Goal: Task Accomplishment & Management: Use online tool/utility

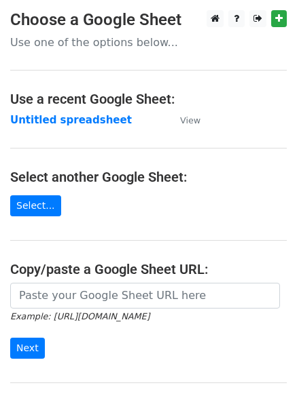
click at [97, 120] on strong "Untitled spreadsheet" at bounding box center [71, 120] width 122 height 12
click at [81, 115] on strong "Untitled spreadsheet" at bounding box center [71, 120] width 122 height 12
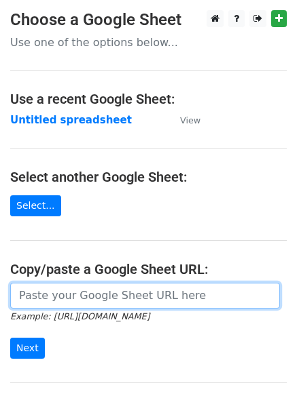
click at [92, 298] on input "url" at bounding box center [145, 296] width 270 height 26
type input "https://docs.google.com/spreadsheets/d/1u0ZpZHjojhqK8KYev_ouVqn3kYQbb2SoZUqiGES…"
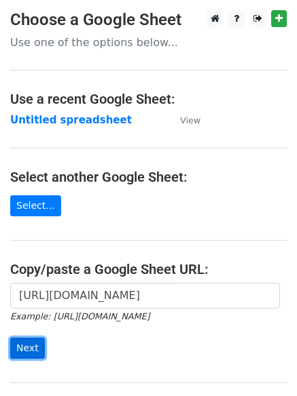
click at [27, 351] on input "Next" at bounding box center [27, 348] width 35 height 21
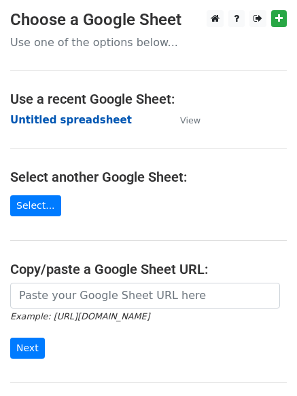
click at [62, 126] on strong "Untitled spreadsheet" at bounding box center [71, 120] width 122 height 12
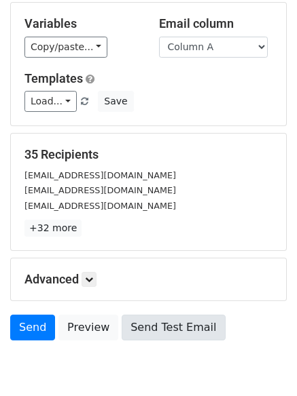
scroll to position [131, 0]
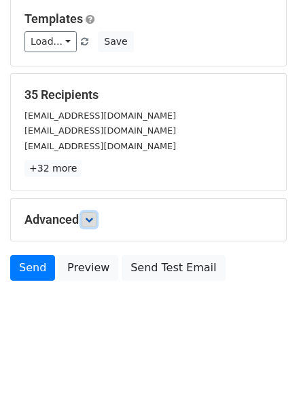
click at [92, 225] on link at bounding box center [88, 219] width 15 height 15
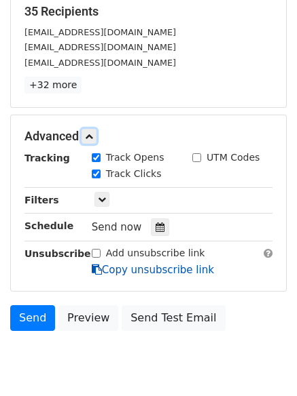
scroll to position [231, 0]
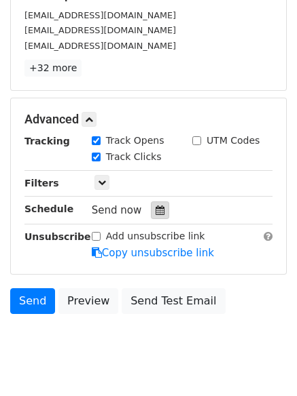
click at [156, 212] on icon at bounding box center [159, 211] width 9 height 10
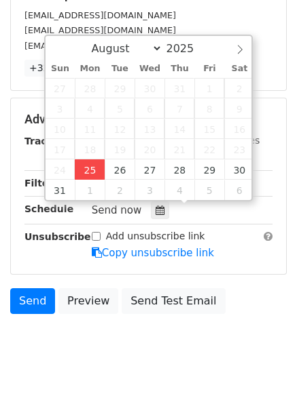
type input "2025-08-25 13:15"
type input "01"
type input "15"
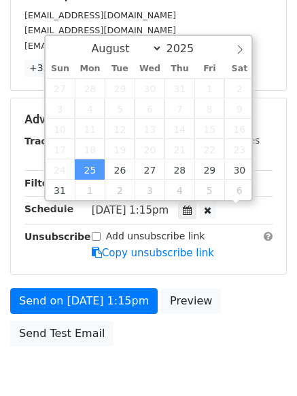
scroll to position [1, 0]
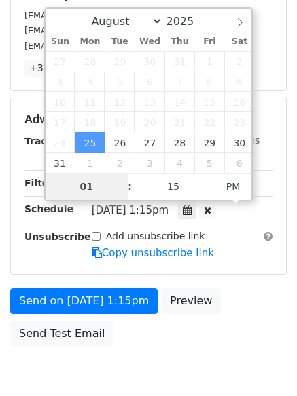
type input "4"
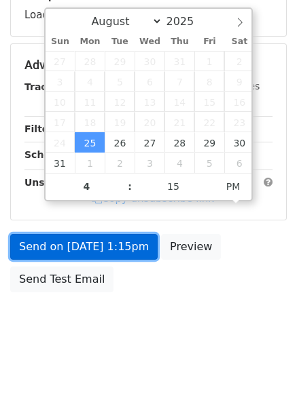
type input "2025-08-25 16:15"
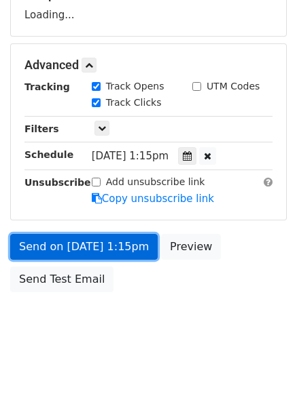
click at [79, 234] on link "Send on Aug 25 at 1:15pm" at bounding box center [83, 247] width 147 height 26
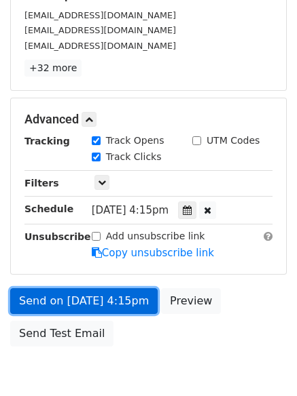
click at [98, 297] on link "Send on Aug 25 at 4:15pm" at bounding box center [83, 302] width 147 height 26
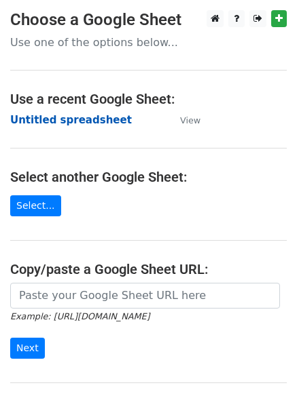
click at [92, 123] on strong "Untitled spreadsheet" at bounding box center [71, 120] width 122 height 12
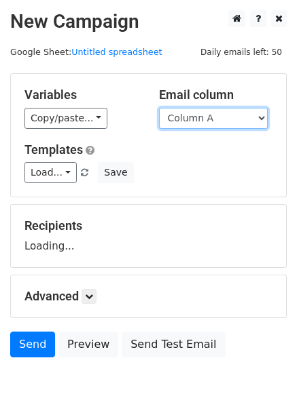
click at [210, 109] on select "Column A Column B Column C" at bounding box center [213, 118] width 109 height 21
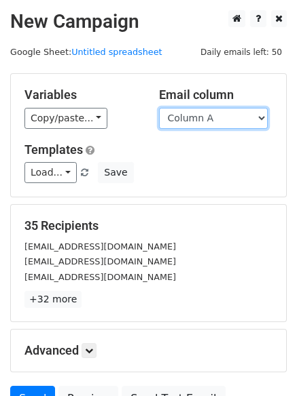
click at [217, 117] on select "Column A Column B Column C" at bounding box center [213, 118] width 109 height 21
select select "Column B"
click at [159, 108] on select "Column A Column B Column C" at bounding box center [213, 118] width 109 height 21
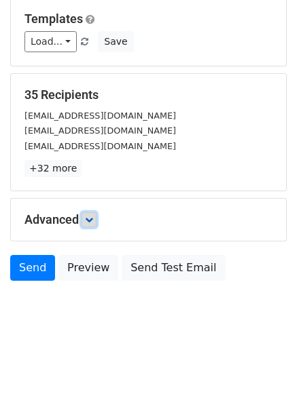
click at [96, 218] on link at bounding box center [88, 219] width 15 height 15
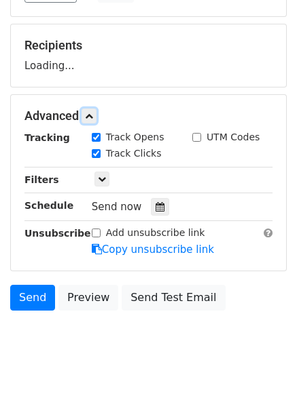
scroll to position [181, 0]
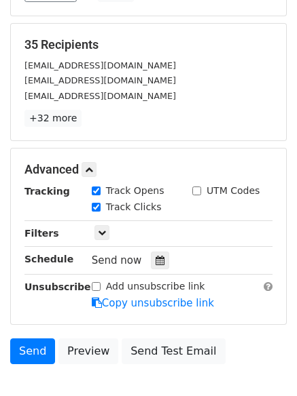
click at [151, 252] on div "Send now" at bounding box center [172, 261] width 160 height 18
click at [155, 259] on icon at bounding box center [159, 261] width 9 height 10
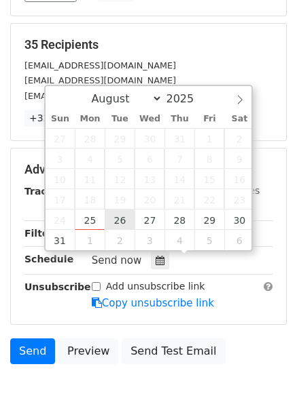
type input "2025-08-26 12:00"
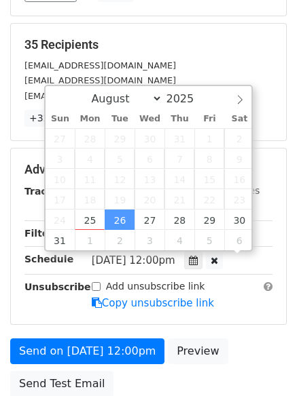
scroll to position [1, 0]
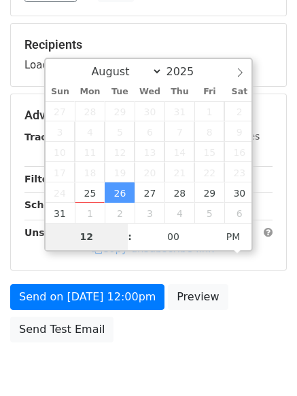
type input "5"
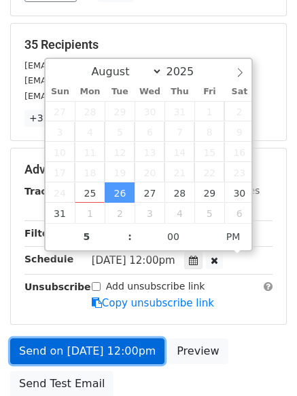
type input "2025-08-26 17:00"
click at [109, 354] on link "Send on Aug 26 at 12:00pm" at bounding box center [87, 352] width 154 height 26
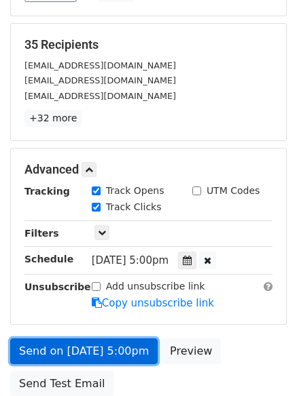
click at [96, 344] on link "Send on Aug 26 at 5:00pm" at bounding box center [83, 352] width 147 height 26
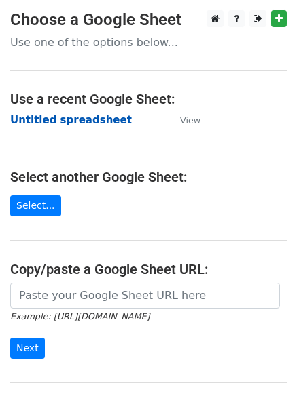
click at [71, 124] on strong "Untitled spreadsheet" at bounding box center [71, 120] width 122 height 12
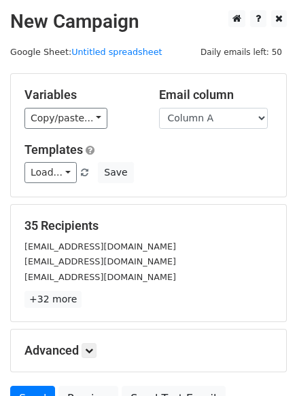
click at [215, 170] on div "Load... No templates saved Save" at bounding box center [148, 172] width 268 height 21
click at [215, 129] on div "Variables Copy/paste... {{Column A}} {{Column B}} {{Column C}} Email column Col…" at bounding box center [148, 135] width 275 height 123
click at [217, 125] on select "Column A Column B Column C" at bounding box center [213, 118] width 109 height 21
click at [207, 186] on div "Variables Copy/paste... {{Column A}} {{Column B}} {{Column C}} Email column Col…" at bounding box center [148, 135] width 275 height 123
click at [229, 130] on div "Variables Copy/paste... {{Column A}} {{Column B}} {{Column C}} Email column Col…" at bounding box center [148, 135] width 275 height 123
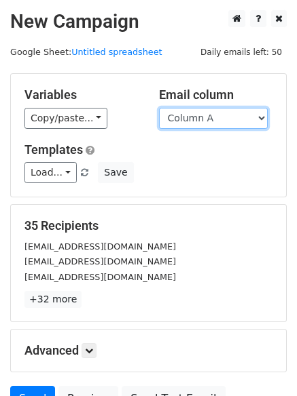
click at [245, 113] on select "Column A Column B Column C" at bounding box center [213, 118] width 109 height 21
select select "Column C"
click at [159, 108] on select "Column A Column B Column C" at bounding box center [213, 118] width 109 height 21
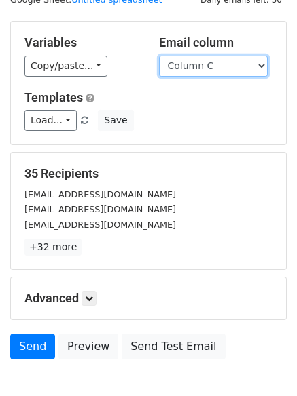
scroll to position [131, 0]
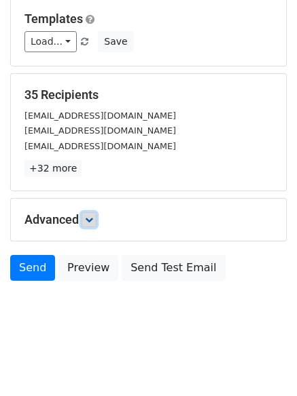
click at [89, 221] on icon at bounding box center [89, 220] width 8 height 8
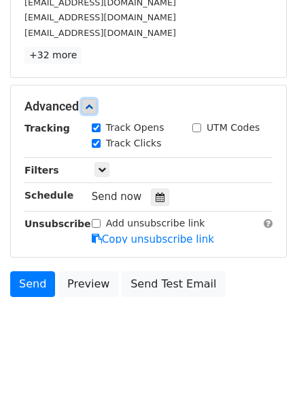
scroll to position [246, 0]
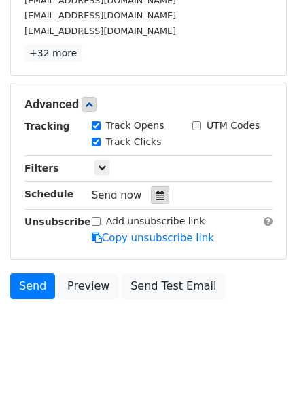
click at [159, 200] on div at bounding box center [160, 196] width 18 height 18
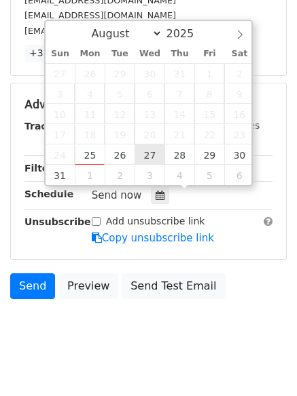
type input "2025-08-27 12:00"
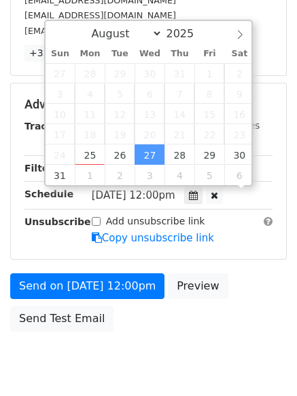
scroll to position [1, 0]
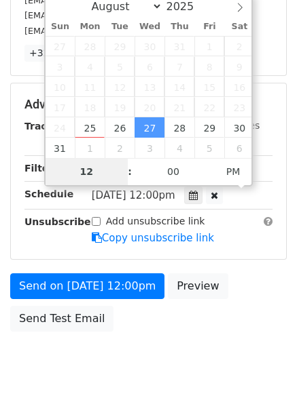
type input "6"
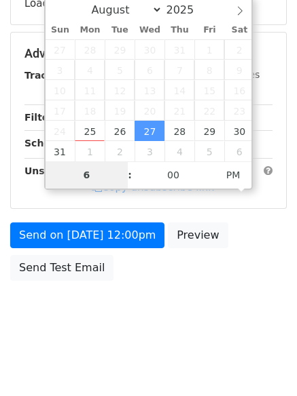
scroll to position [242, 0]
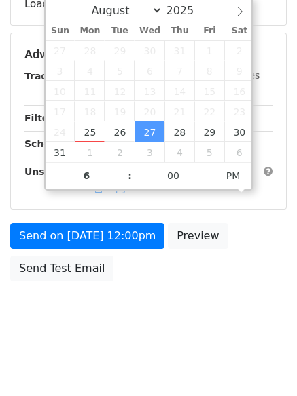
type input "2025-08-27 18:00"
click at [124, 251] on div "Send on Aug 27 at 12:00pm Preview Send Test Email" at bounding box center [148, 255] width 297 height 65
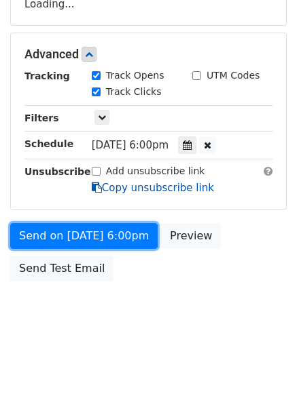
click at [117, 244] on form "Variables Copy/paste... {{Column A}} {{Column B}} {{Column C}} Email column Col…" at bounding box center [148, 60] width 276 height 458
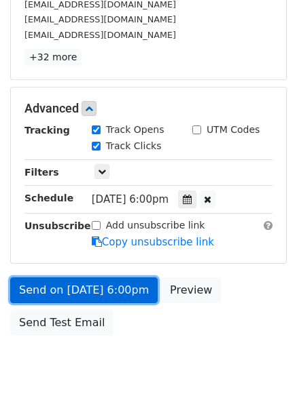
click at [117, 293] on link "Send on Aug 27 at 6:00pm" at bounding box center [83, 291] width 147 height 26
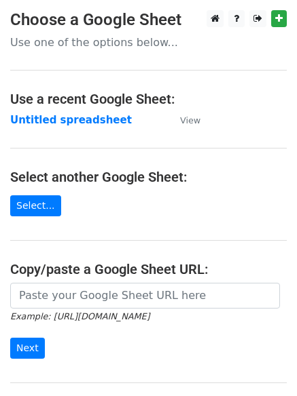
click at [84, 127] on td "Untitled spreadsheet" at bounding box center [88, 121] width 156 height 16
click at [56, 122] on strong "Untitled spreadsheet" at bounding box center [71, 120] width 122 height 12
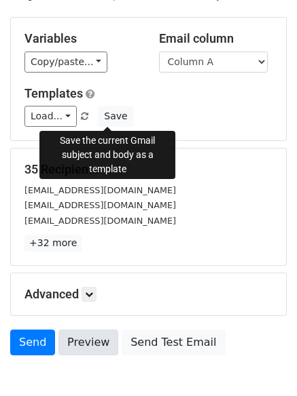
scroll to position [131, 0]
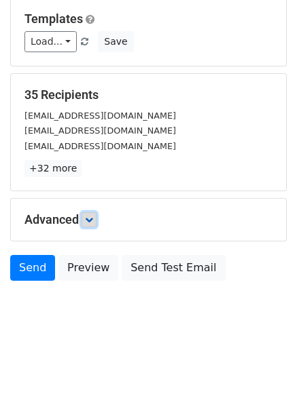
click at [93, 223] on icon at bounding box center [89, 220] width 8 height 8
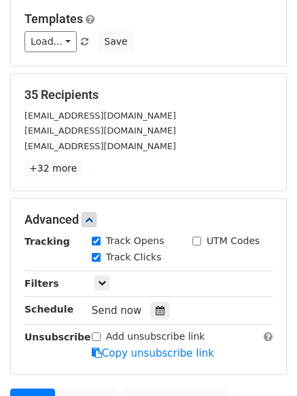
click at [149, 302] on div "Send now" at bounding box center [172, 311] width 160 height 18
click at [155, 307] on icon at bounding box center [159, 311] width 9 height 10
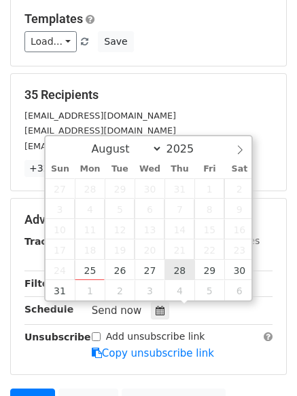
type input "2025-08-28 12:00"
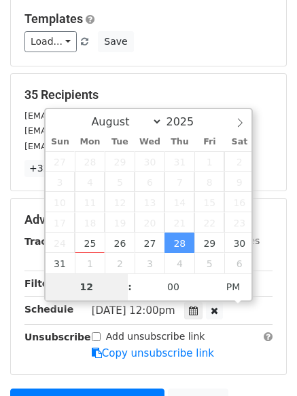
type input "7"
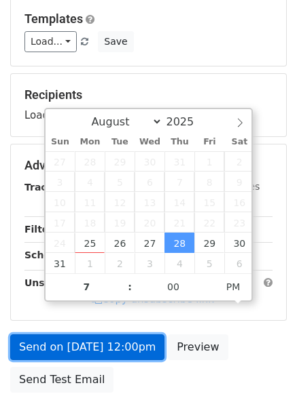
type input "2025-08-28 19:00"
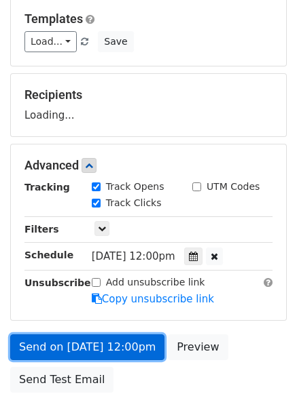
click at [132, 341] on link "Send on Aug 28 at 12:00pm" at bounding box center [87, 348] width 154 height 26
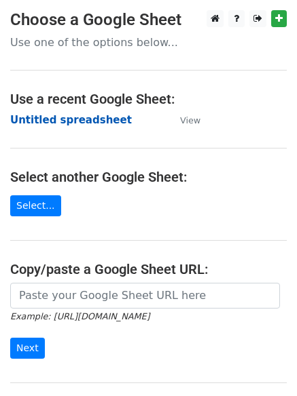
click at [103, 119] on strong "Untitled spreadsheet" at bounding box center [71, 120] width 122 height 12
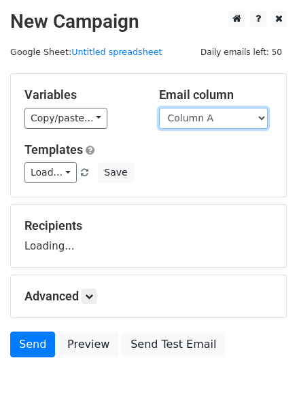
click at [215, 125] on select "Column A Column B Column C" at bounding box center [213, 118] width 109 height 21
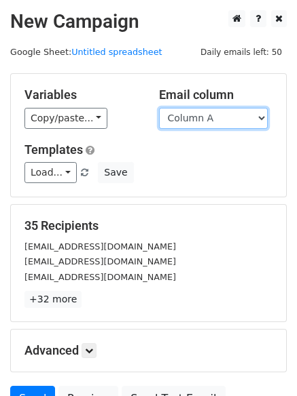
click at [217, 114] on select "Column A Column B Column C" at bounding box center [213, 118] width 109 height 21
select select "Column B"
click at [159, 108] on select "Column A Column B Column C" at bounding box center [213, 118] width 109 height 21
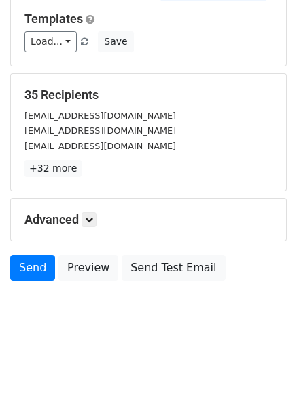
scroll to position [77, 0]
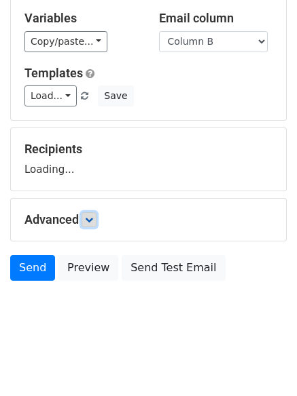
click at [93, 219] on icon at bounding box center [89, 220] width 8 height 8
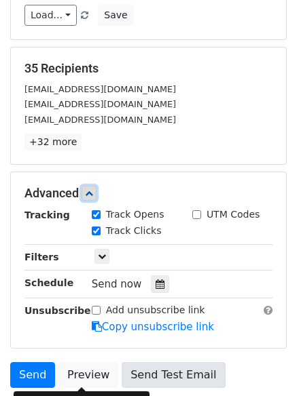
scroll to position [263, 0]
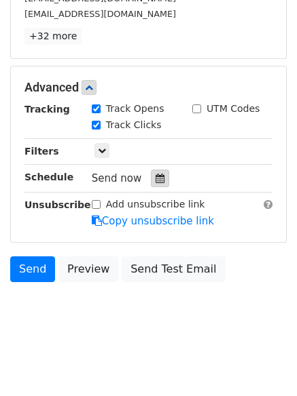
click at [160, 176] on div at bounding box center [160, 179] width 18 height 18
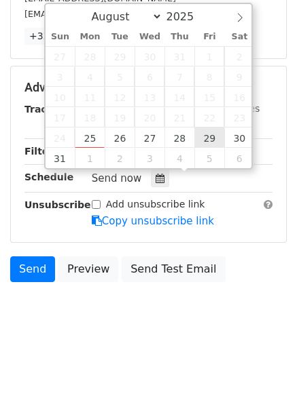
type input "2025-08-29 12:00"
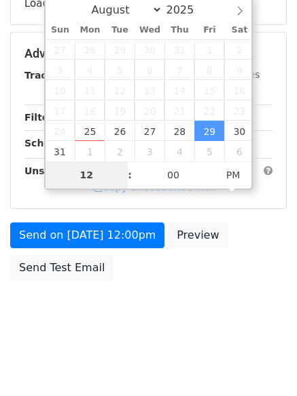
scroll to position [242, 0]
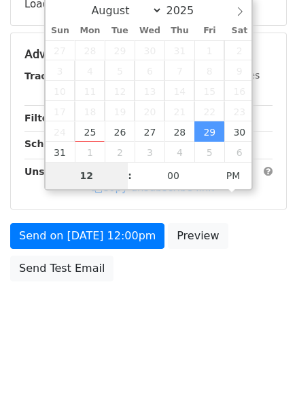
type input "8"
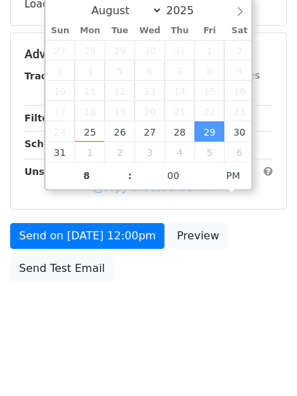
type input "2025-08-29 20:00"
click at [108, 248] on div "Send on Aug 29 at 12:00pm Preview Send Test Email" at bounding box center [148, 255] width 297 height 65
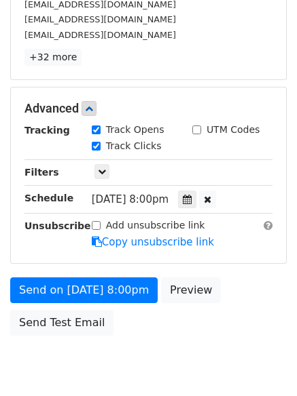
click at [118, 233] on label "Add unsubscribe link" at bounding box center [155, 226] width 99 height 14
click at [100, 230] on input "Add unsubscribe link" at bounding box center [96, 225] width 9 height 9
click at [106, 222] on label "Add unsubscribe link" at bounding box center [155, 226] width 99 height 14
click at [100, 222] on input "Add unsubscribe link" at bounding box center [96, 225] width 9 height 9
checkbox input "false"
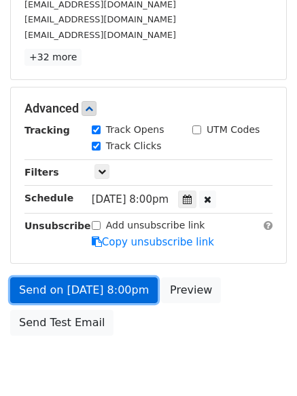
click at [100, 280] on link "Send on Aug 29 at 8:00pm" at bounding box center [83, 291] width 147 height 26
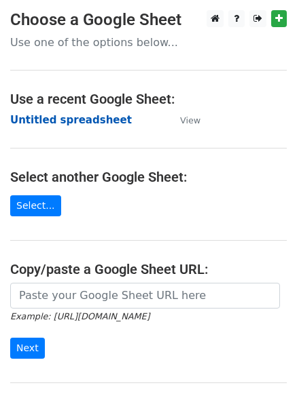
click at [91, 123] on strong "Untitled spreadsheet" at bounding box center [71, 120] width 122 height 12
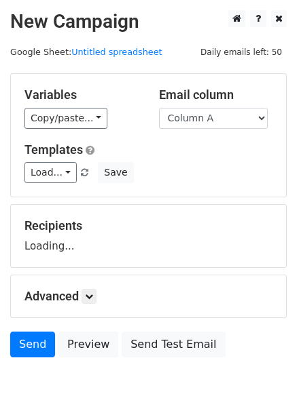
click at [208, 187] on div "Variables Copy/paste... {{Column A}} {{Column B}} {{Column C}} Email column Col…" at bounding box center [148, 135] width 275 height 123
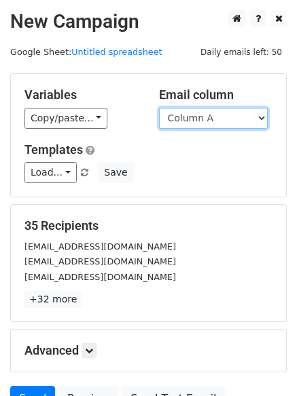
drag, startPoint x: 224, startPoint y: 111, endPoint x: 223, endPoint y: 119, distance: 7.5
click at [224, 111] on select "Column A Column B Column C" at bounding box center [213, 118] width 109 height 21
select select "Column C"
click at [159, 108] on select "Column A Column B Column C" at bounding box center [213, 118] width 109 height 21
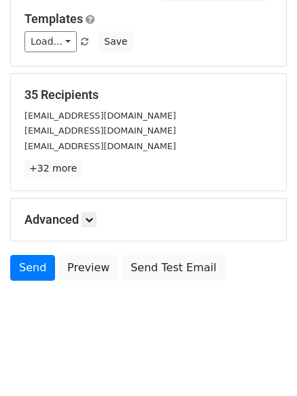
scroll to position [77, 0]
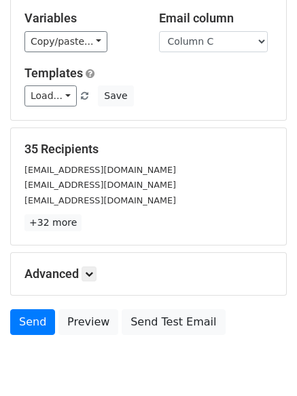
click at [100, 253] on div "Advanced Tracking Track Opens UTM Codes Track Clicks Filters Only include sprea…" at bounding box center [148, 274] width 275 height 42
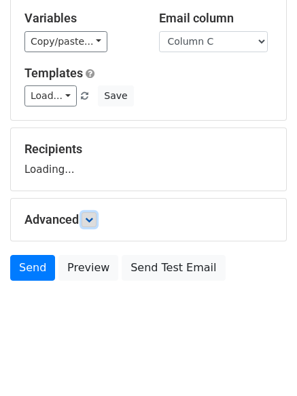
click at [93, 221] on icon at bounding box center [89, 220] width 8 height 8
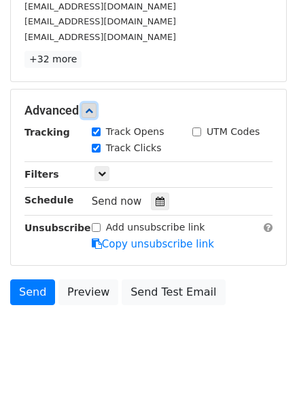
scroll to position [241, 0]
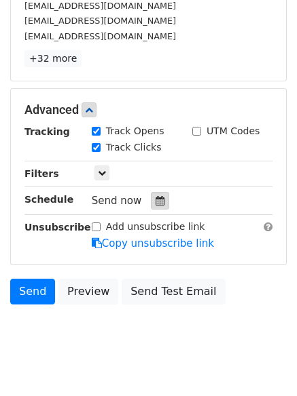
click at [152, 194] on div at bounding box center [160, 201] width 18 height 18
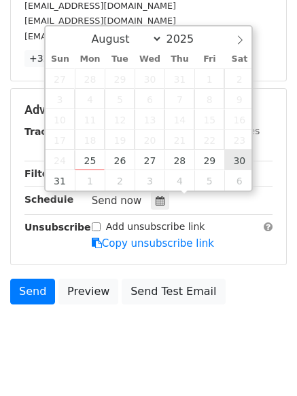
type input "[DATE] 12:00"
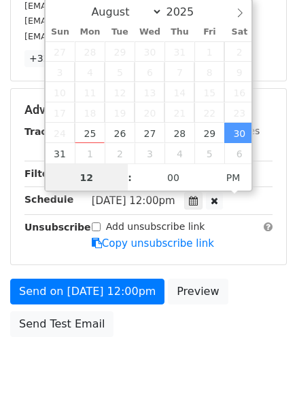
scroll to position [1, 0]
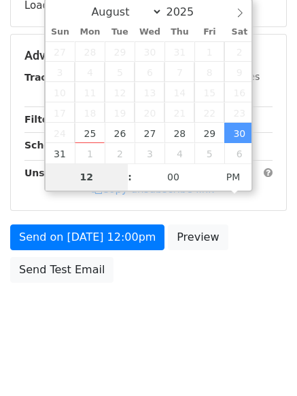
type input "9"
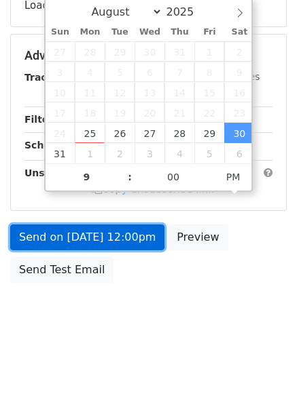
type input "[DATE] 21:00"
click at [104, 246] on form "Variables Copy/paste... {{Column A}} {{Column B}} {{Column C}} Email column Col…" at bounding box center [148, 61] width 276 height 458
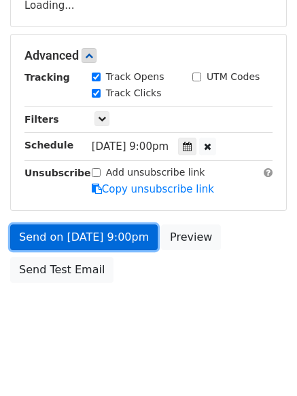
click at [96, 229] on link "Send on [DATE] 9:00pm" at bounding box center [83, 238] width 147 height 26
